Goal: Browse casually: Explore the website without a specific task or goal

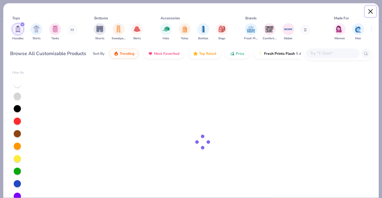
click at [367, 14] on button "Close" at bounding box center [370, 11] width 11 height 11
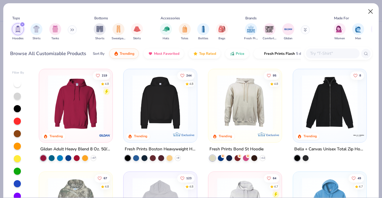
click at [367, 14] on img at bounding box center [370, 11] width 12 height 12
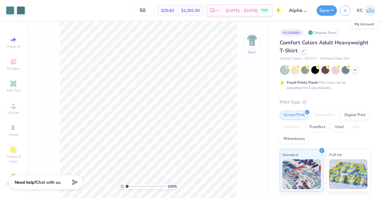
click at [371, 9] on img at bounding box center [370, 11] width 12 height 12
